Goal: Information Seeking & Learning: Learn about a topic

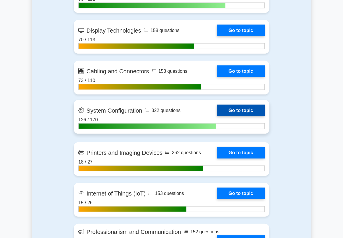
click at [236, 117] on link "Go to topic" at bounding box center [241, 111] width 48 height 12
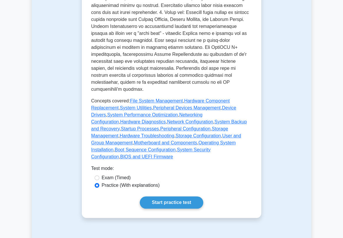
scroll to position [259, 0]
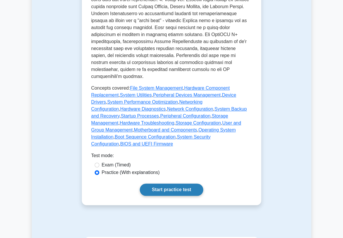
click at [175, 184] on link "Start practice test" at bounding box center [171, 190] width 63 height 12
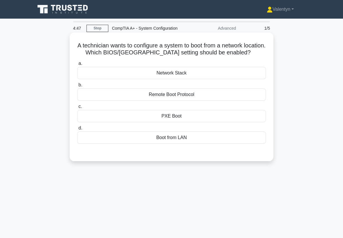
click at [174, 139] on div "Boot from LAN" at bounding box center [171, 138] width 189 height 12
click at [77, 130] on input "d. Boot from LAN" at bounding box center [77, 128] width 0 height 4
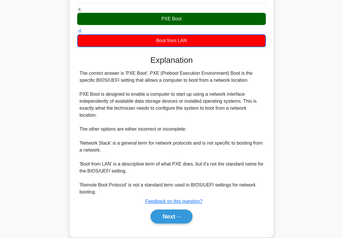
scroll to position [107, 0]
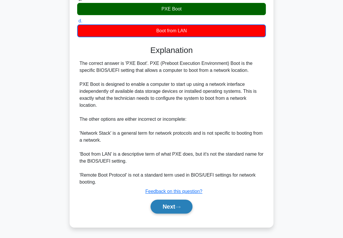
click at [172, 206] on button "Next" at bounding box center [172, 207] width 42 height 14
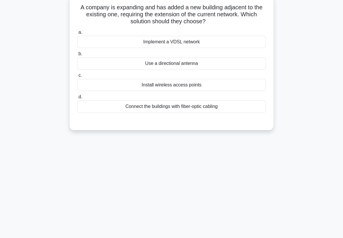
scroll to position [12, 0]
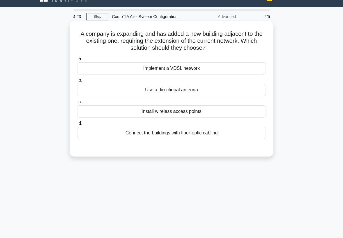
click at [195, 134] on div "Connect the buildings with fiber-optic cabling" at bounding box center [171, 133] width 189 height 12
click at [77, 126] on input "d. Connect the buildings with fiber-optic cabling" at bounding box center [77, 124] width 0 height 4
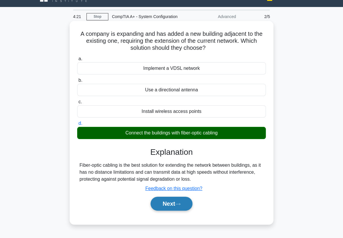
click at [163, 204] on button "Next" at bounding box center [172, 204] width 42 height 14
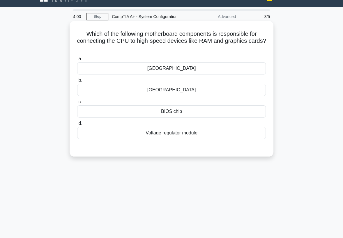
click at [182, 87] on div "[GEOGRAPHIC_DATA]" at bounding box center [171, 90] width 189 height 12
click at [77, 82] on input "b. Southbridge" at bounding box center [77, 81] width 0 height 4
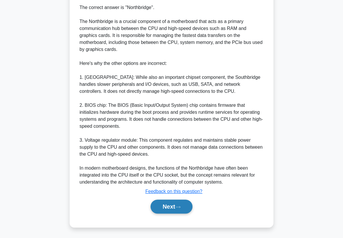
click at [163, 206] on button "Next" at bounding box center [172, 207] width 42 height 14
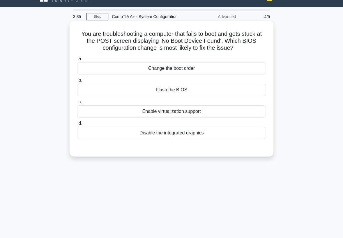
click at [198, 68] on div "Change the boot order" at bounding box center [171, 68] width 189 height 12
click at [77, 61] on input "a. Change the boot order" at bounding box center [77, 59] width 0 height 4
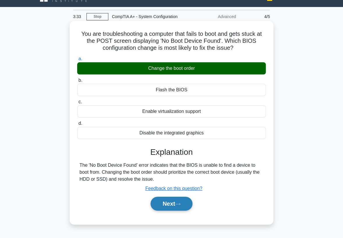
click at [172, 202] on button "Next" at bounding box center [172, 204] width 42 height 14
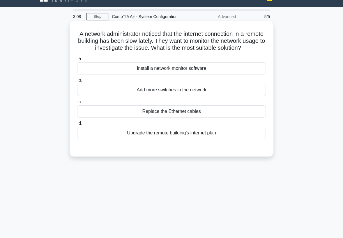
click at [178, 75] on div "Install a network monitor software" at bounding box center [171, 68] width 189 height 12
click at [77, 61] on input "a. Install a network monitor software" at bounding box center [77, 59] width 0 height 4
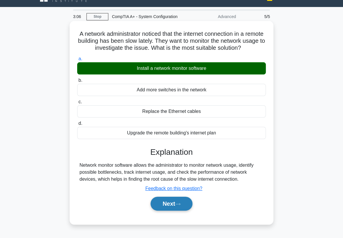
click at [168, 210] on button "Next" at bounding box center [172, 204] width 42 height 14
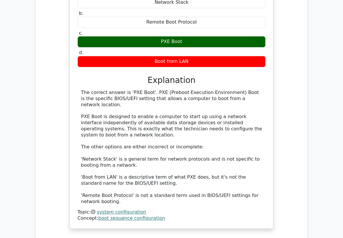
scroll to position [324, 0]
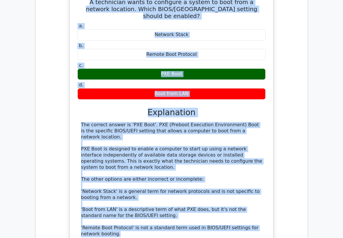
drag, startPoint x: 104, startPoint y: 221, endPoint x: 85, endPoint y: 1, distance: 220.4
click at [85, 1] on div "A technician wants to configure a system to boot from a network location. Which…" at bounding box center [171, 125] width 199 height 267
copy div "A technician wants to configure a system to boot from a network location. Which…"
click at [74, 130] on div "A technician wants to configure a system to boot from a network location. Which…" at bounding box center [171, 125] width 199 height 267
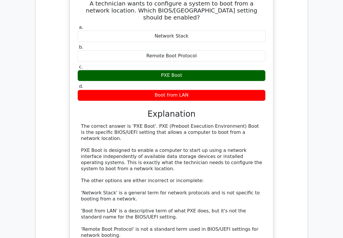
click at [63, 15] on div "A technician wants to configure a system to boot from a network location. Which…" at bounding box center [171, 129] width 263 height 279
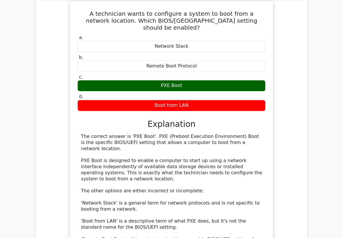
scroll to position [259, 0]
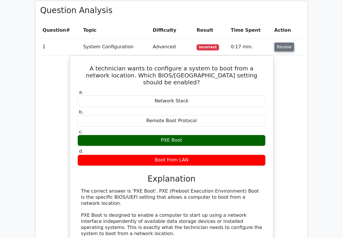
click at [283, 44] on button "Review" at bounding box center [284, 47] width 20 height 9
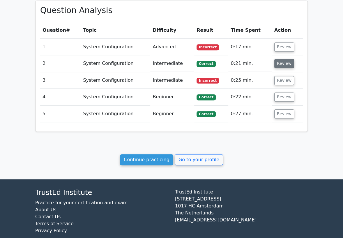
click at [281, 67] on button "Review" at bounding box center [284, 63] width 20 height 9
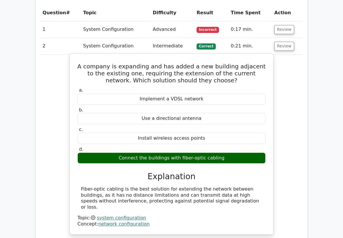
scroll to position [291, 0]
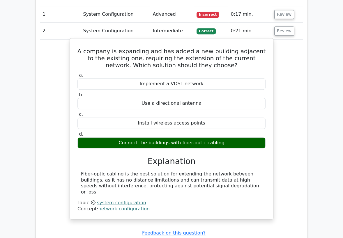
drag, startPoint x: 207, startPoint y: 187, endPoint x: 75, endPoint y: 47, distance: 193.3
click at [75, 47] on div "A company is expanding and has added a new building adjacent to the existing on…" at bounding box center [171, 129] width 199 height 176
copy div "A company is expanding and has added a new building adjacent to the existing on…"
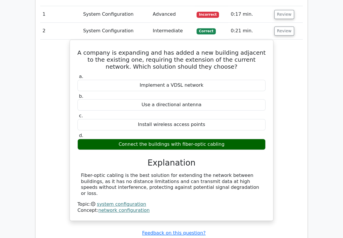
click at [50, 54] on div "A company is expanding and has added a new building adjacent to the existing on…" at bounding box center [171, 134] width 263 height 188
click at [279, 31] on button "Review" at bounding box center [284, 31] width 20 height 9
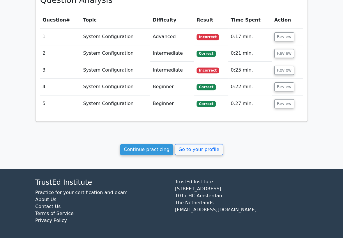
scroll to position [268, 0]
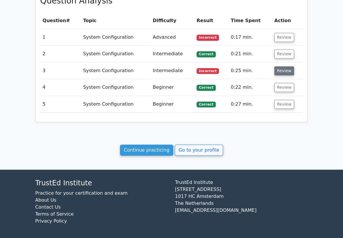
click at [275, 72] on button "Review" at bounding box center [284, 70] width 20 height 9
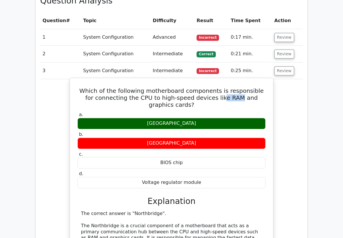
drag, startPoint x: 222, startPoint y: 98, endPoint x: 204, endPoint y: 95, distance: 18.0
click at [204, 95] on h5 "Which of the following motherboard components is responsible for connecting the…" at bounding box center [171, 97] width 189 height 21
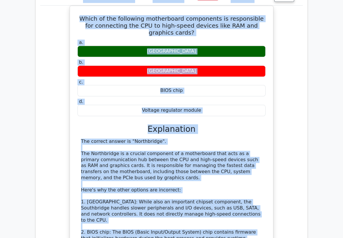
scroll to position [313, 0]
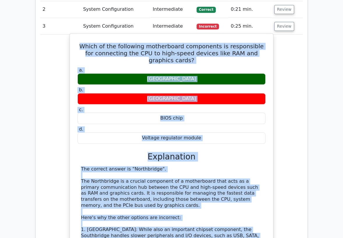
drag, startPoint x: 221, startPoint y: 200, endPoint x: 76, endPoint y: 41, distance: 215.5
click at [76, 41] on div "Which of the following motherboard components is responsible for connecting the…" at bounding box center [171, 197] width 199 height 322
copy div "Which of the following motherboard components is responsible for connecting the…"
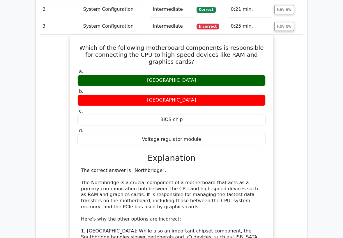
drag, startPoint x: 103, startPoint y: 27, endPoint x: 113, endPoint y: 27, distance: 9.9
click at [103, 28] on td "System Configuration" at bounding box center [116, 26] width 70 height 17
click at [279, 26] on button "Review" at bounding box center [284, 26] width 20 height 9
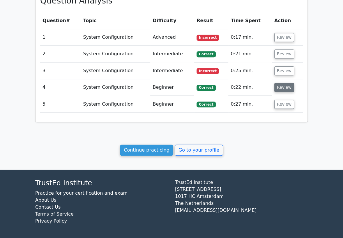
click at [280, 89] on button "Review" at bounding box center [284, 87] width 20 height 9
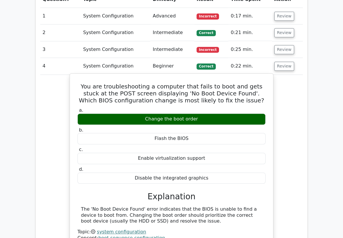
scroll to position [333, 0]
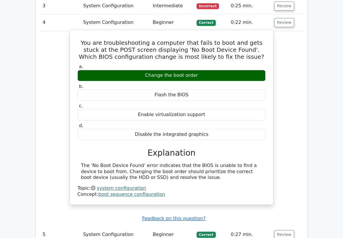
drag, startPoint x: 162, startPoint y: 177, endPoint x: 77, endPoint y: 43, distance: 158.2
click at [77, 43] on div "You are troubleshooting a computer that fails to boot and gets stuck at the POS…" at bounding box center [171, 117] width 199 height 170
copy div "You are troubleshooting a computer that fails to boot and gets stuck at the POS…"
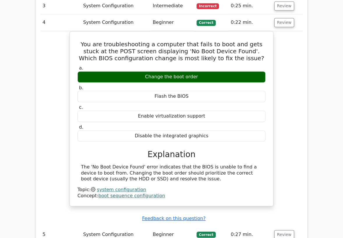
drag, startPoint x: 279, startPoint y: 21, endPoint x: 279, endPoint y: 24, distance: 3.5
click at [279, 22] on button "Review" at bounding box center [284, 22] width 20 height 9
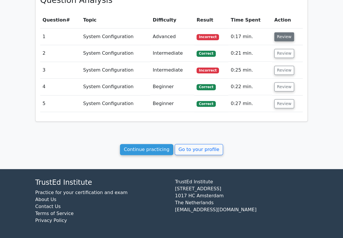
scroll to position [268, 0]
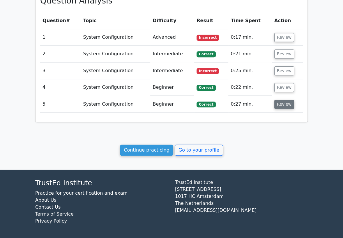
click at [283, 105] on button "Review" at bounding box center [284, 104] width 20 height 9
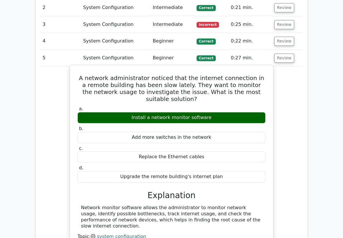
scroll to position [333, 0]
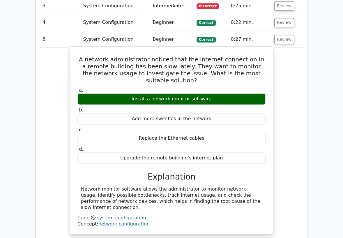
drag, startPoint x: 251, startPoint y: 203, endPoint x: 81, endPoint y: 60, distance: 222.6
click at [81, 60] on div "A network administrator noticed that the internet connection in a remote buildi…" at bounding box center [171, 140] width 199 height 183
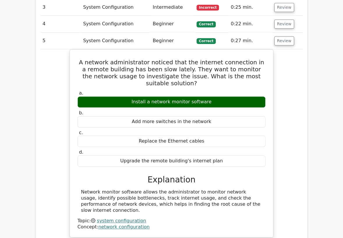
copy div "A network administrator noticed that the internet connection in a remote buildi…"
